Goal: Transaction & Acquisition: Purchase product/service

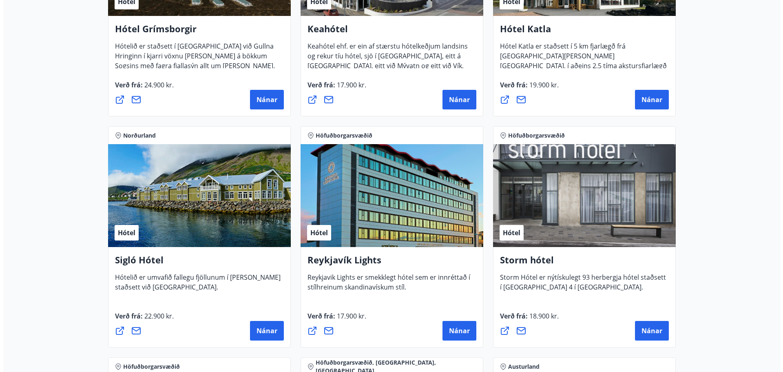
scroll to position [1953, 0]
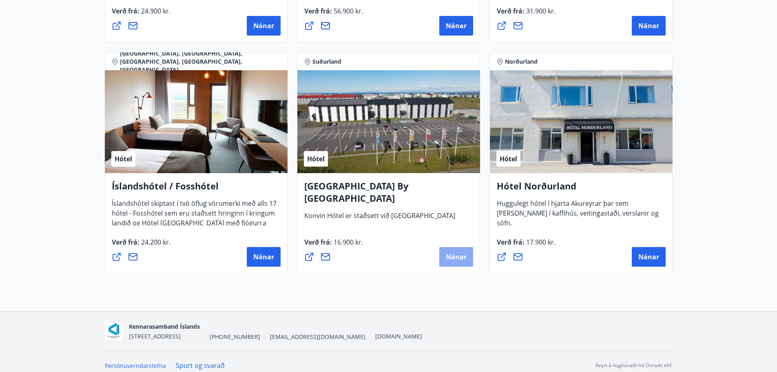
click at [456, 258] on span "Nánar" at bounding box center [456, 256] width 21 height 9
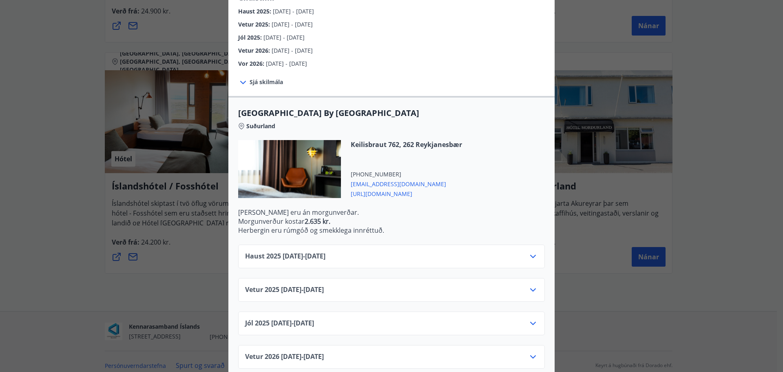
scroll to position [162, 0]
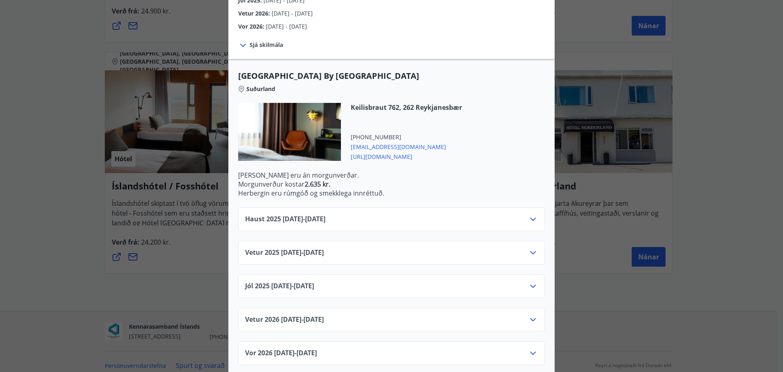
click at [530, 217] on icon at bounding box center [533, 218] width 6 height 3
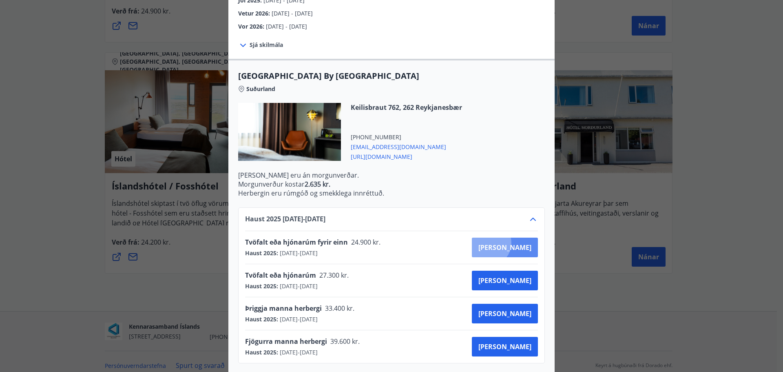
click at [518, 243] on span "Kaupa" at bounding box center [505, 247] width 53 height 9
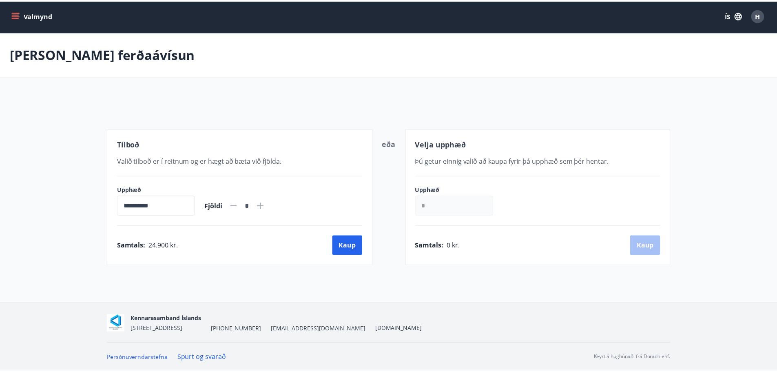
scroll to position [1, 0]
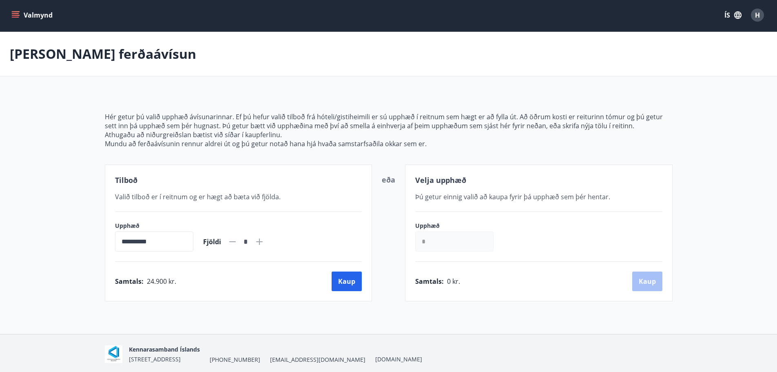
click at [475, 199] on span "Þú getur einnig valið að kaupa fyrir þá upphæð sem þér hentar." at bounding box center [512, 196] width 195 height 9
click at [435, 242] on input "*" at bounding box center [454, 241] width 78 height 20
type input "******"
click at [646, 282] on button "Kaup" at bounding box center [647, 281] width 30 height 20
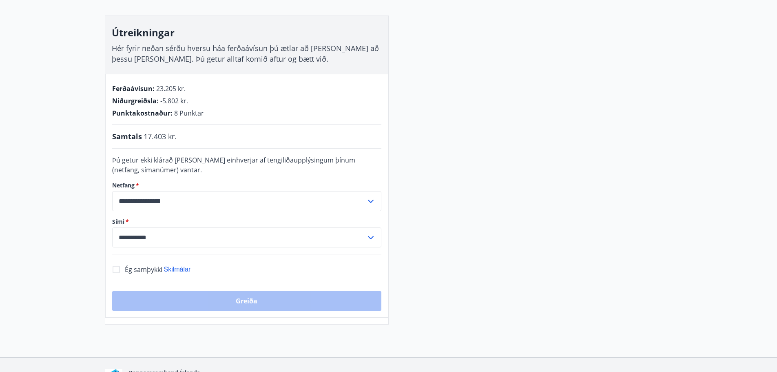
scroll to position [124, 0]
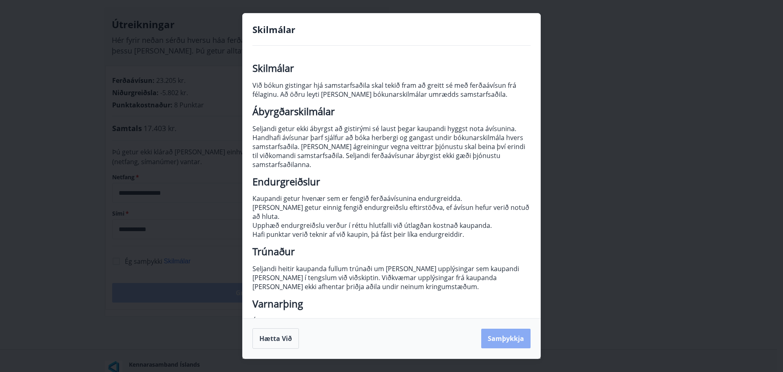
click at [516, 339] on button "Samþykkja" at bounding box center [505, 338] width 49 height 20
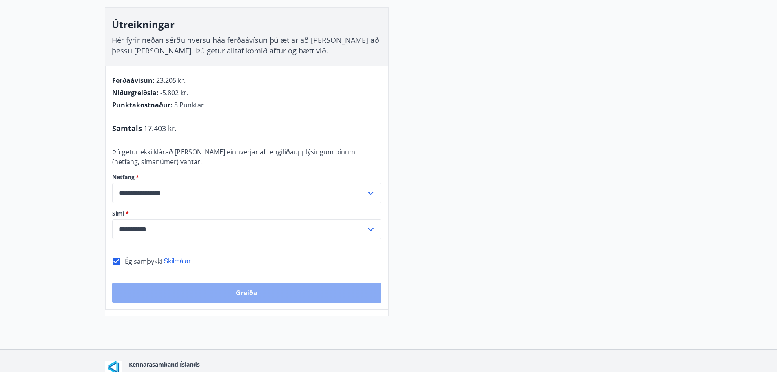
click at [246, 295] on button "Greiða" at bounding box center [246, 293] width 269 height 20
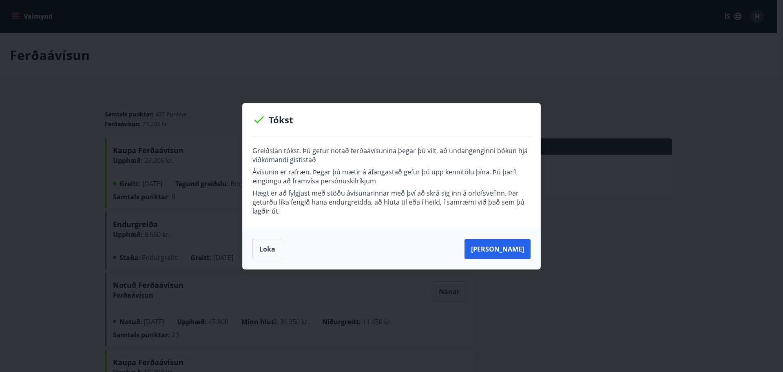
click at [362, 177] on p "Ávísunin er rafræn. Þegar þú mætir á áfangastað gefur þú upp kennitölu þína. Þú…" at bounding box center [392, 176] width 278 height 18
click at [373, 173] on p "Ávísunin er rafræn. Þegar þú mætir á áfangastað gefur þú upp kennitölu þína. Þú…" at bounding box center [392, 176] width 278 height 18
click at [373, 179] on p "Ávísunin er rafræn. Þegar þú mætir á áfangastað gefur þú upp kennitölu þína. Þú…" at bounding box center [392, 176] width 278 height 18
click at [368, 189] on p "Hægt er að fylgjast með stöðu ávísunarinnar með því að skrá sig inn á orlofsvef…" at bounding box center [392, 202] width 278 height 27
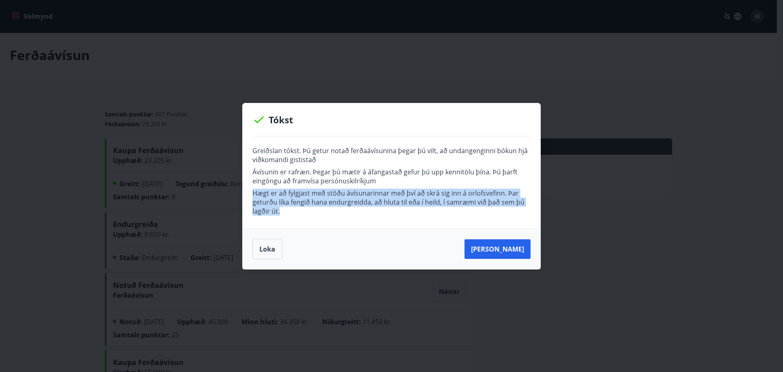
click at [368, 189] on p "Hægt er að fylgjast með stöðu ávísunarinnar með því að skrá sig inn á orlofsvef…" at bounding box center [392, 202] width 278 height 27
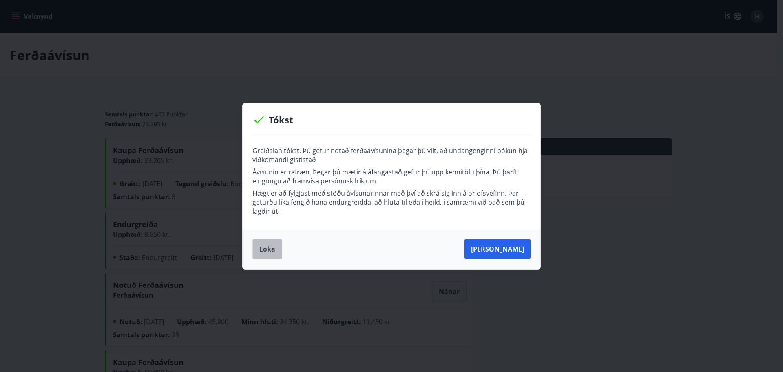
click at [270, 251] on button "Loka" at bounding box center [268, 249] width 30 height 20
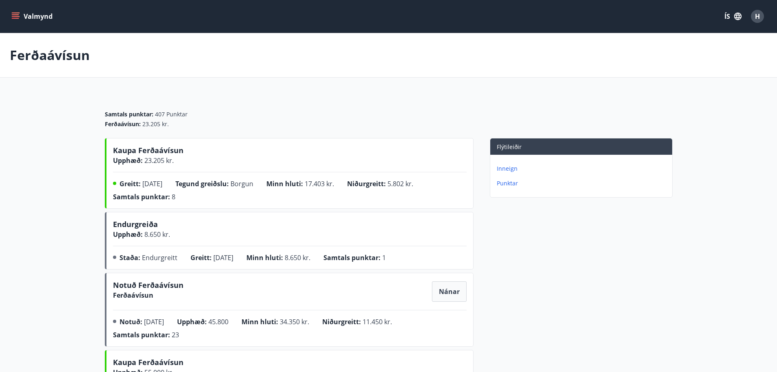
click at [146, 153] on span "Kaupa Ferðaávísun" at bounding box center [148, 151] width 71 height 13
click at [158, 180] on span "[DATE]" at bounding box center [152, 183] width 20 height 9
click at [45, 97] on main "Ferðaávísun Samtals punktar : 407 Punktar Ferðaávísun : 23.205 kr. [PERSON_NAME…" at bounding box center [388, 334] width 777 height 602
click at [138, 155] on div "Upphæð : 23.205 kr." at bounding box center [148, 160] width 71 height 10
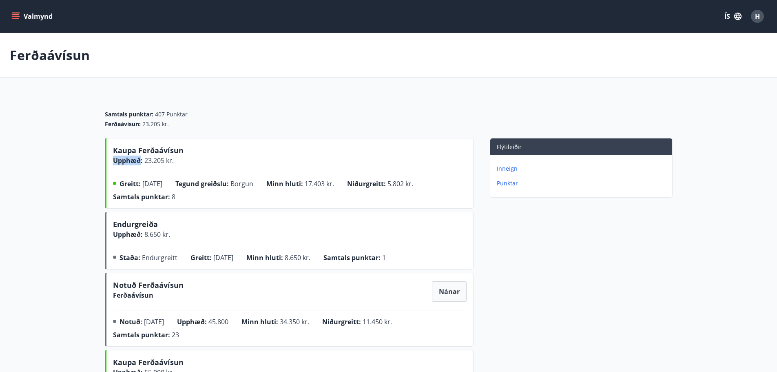
click at [138, 155] on div "Upphæð : 23.205 kr." at bounding box center [148, 160] width 71 height 10
click at [144, 185] on span "[DATE]" at bounding box center [152, 183] width 20 height 9
click at [504, 167] on p "Inneign" at bounding box center [583, 168] width 172 height 8
